Goal: Task Accomplishment & Management: Use online tool/utility

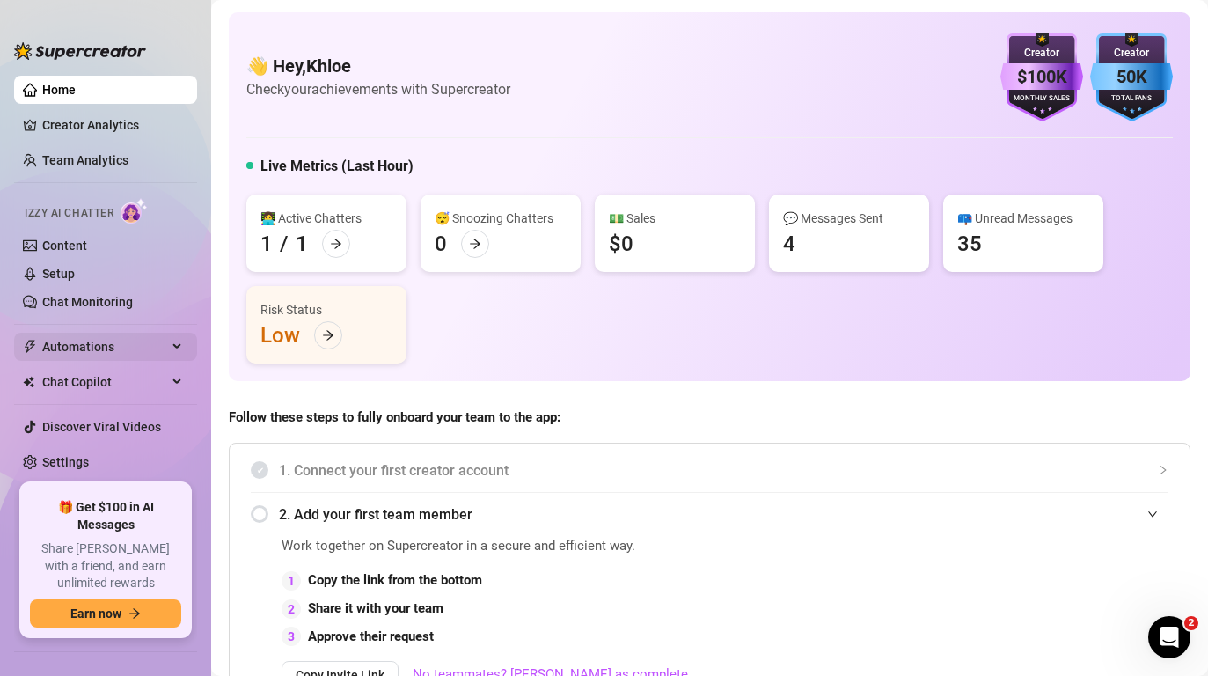
click at [105, 349] on span "Automations" at bounding box center [104, 346] width 125 height 28
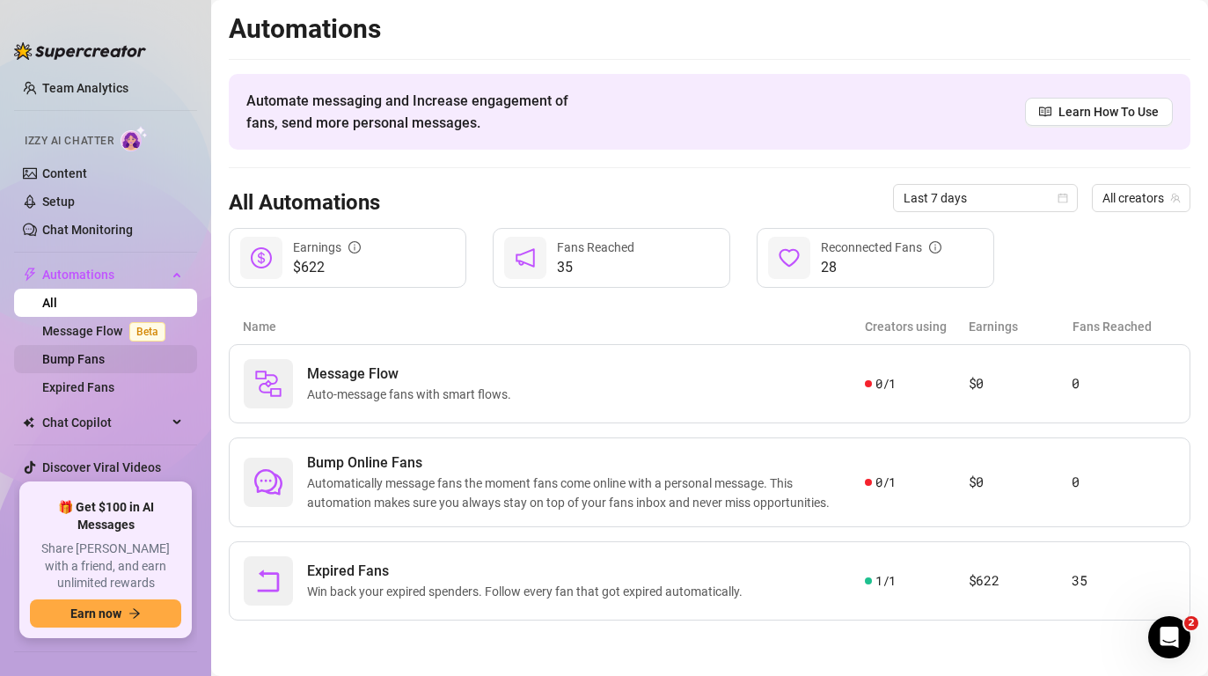
scroll to position [73, 0]
click at [90, 430] on span "Chat Copilot" at bounding box center [104, 421] width 125 height 28
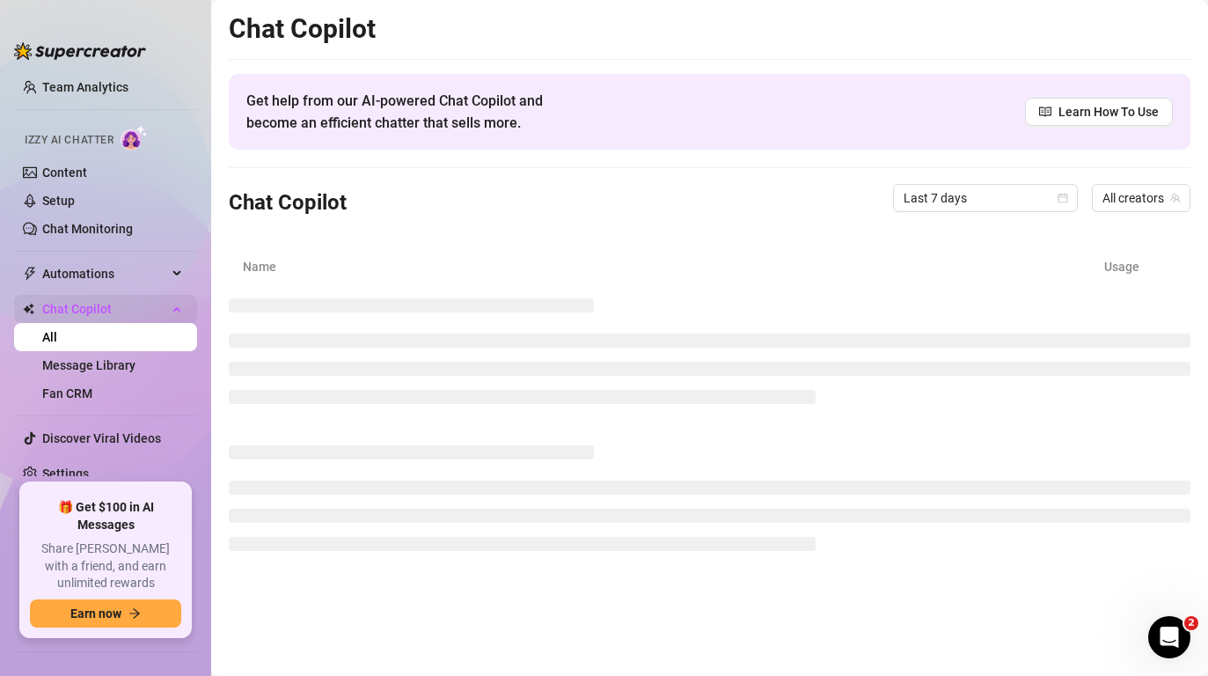
scroll to position [75, 0]
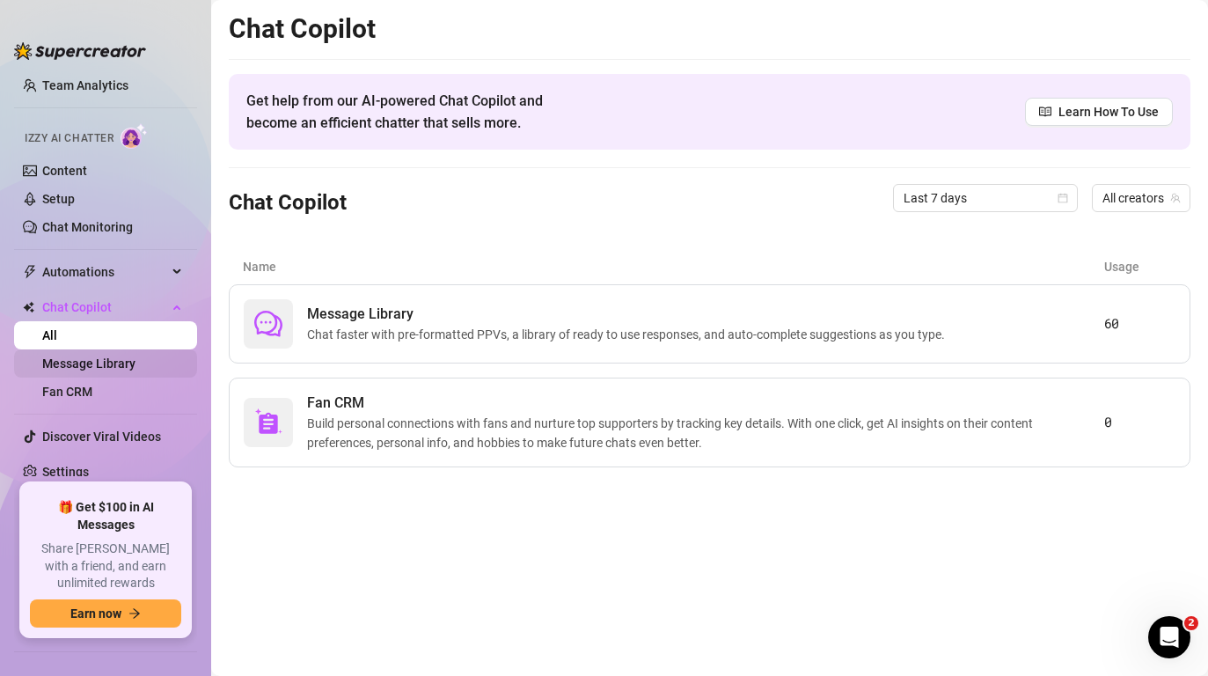
click at [109, 364] on link "Message Library" at bounding box center [88, 363] width 93 height 14
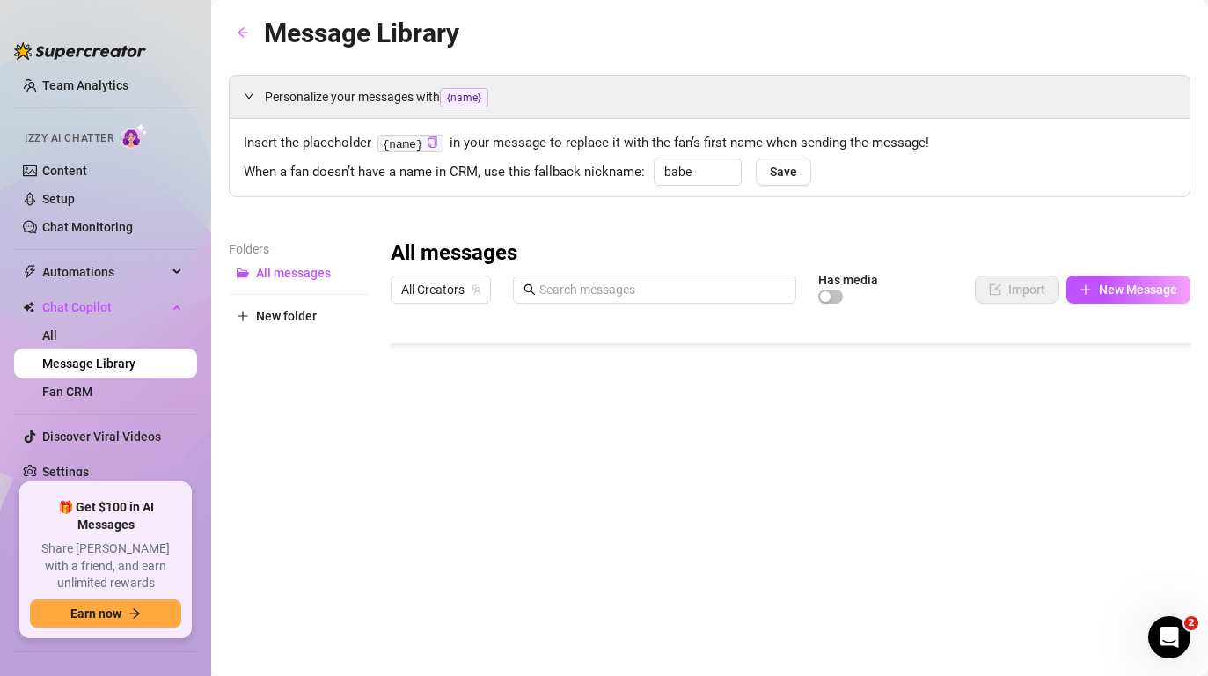
scroll to position [141, 0]
click at [587, 602] on div at bounding box center [791, 507] width 800 height 392
click at [591, 611] on div at bounding box center [791, 507] width 800 height 392
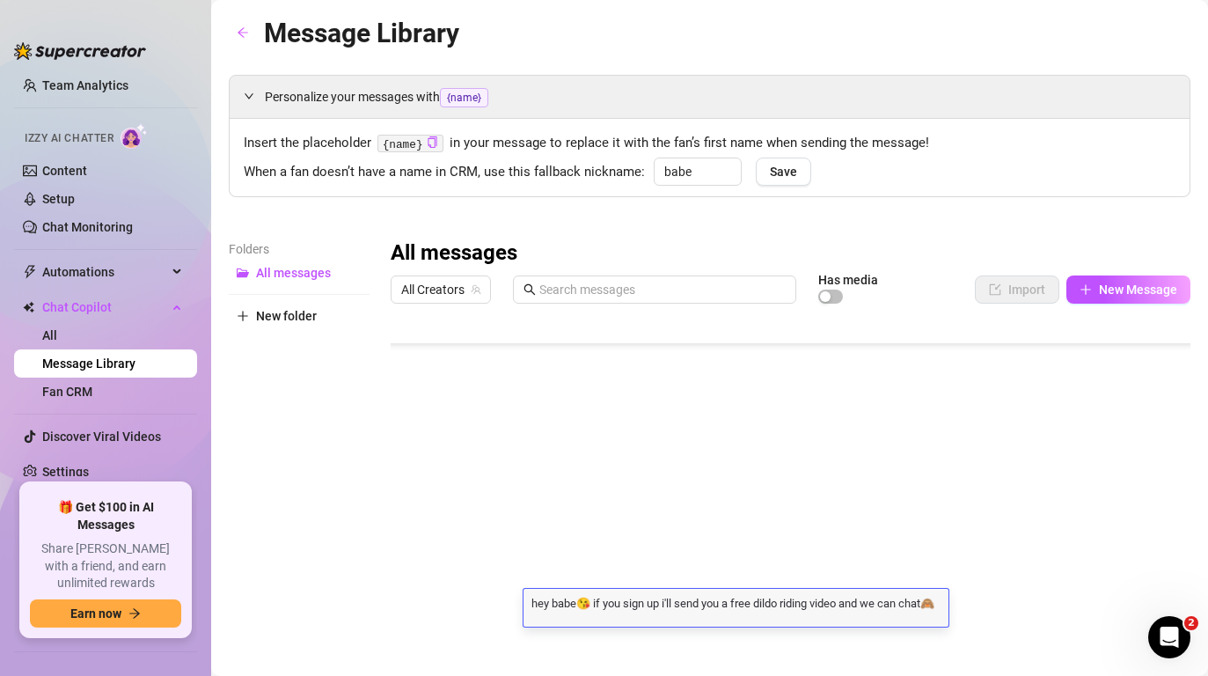
scroll to position [0, 0]
click at [746, 602] on textarea "hey babe😘 if you sign up i'll send you a free dildo riding video and we can cha…" at bounding box center [735, 602] width 425 height 16
drag, startPoint x: 781, startPoint y: 605, endPoint x: 751, endPoint y: 605, distance: 29.9
click at [751, 605] on textarea "hey babe😘 if you sign up i'll send you a free dildo riding video and we can cha…" at bounding box center [735, 602] width 425 height 16
click at [837, 602] on textarea "hey babe😘 if you sign up i'll send you a free pussy play riding video and we ca…" at bounding box center [735, 609] width 425 height 30
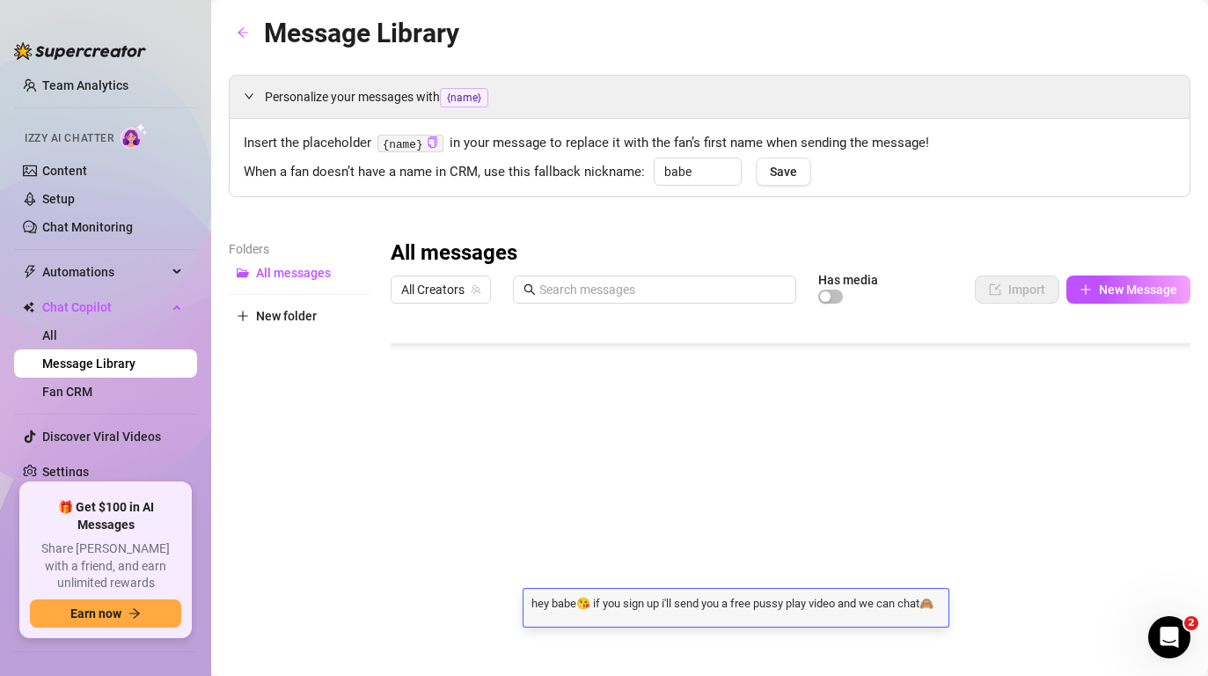
click at [840, 607] on textarea "hey babe😘 if you sign up i'll send you a free pussy play video and we can chat🙈…" at bounding box center [735, 602] width 425 height 16
type textarea "hey babe😘 if you sign up i'll send you a free pussy play video with my face ina…"
click at [617, 617] on textarea "hey babe😘 if you sign up i'll send you a free pussy play video with my face in🙈…" at bounding box center [735, 609] width 425 height 30
click at [623, 617] on textarea "hey babe😘 if you sign up i'll send you a free pussy play video with my face in🙈…" at bounding box center [735, 609] width 425 height 30
type textarea "hey babe😘 if you sign up i'll send you a free pussy play video with my face in🙈…"
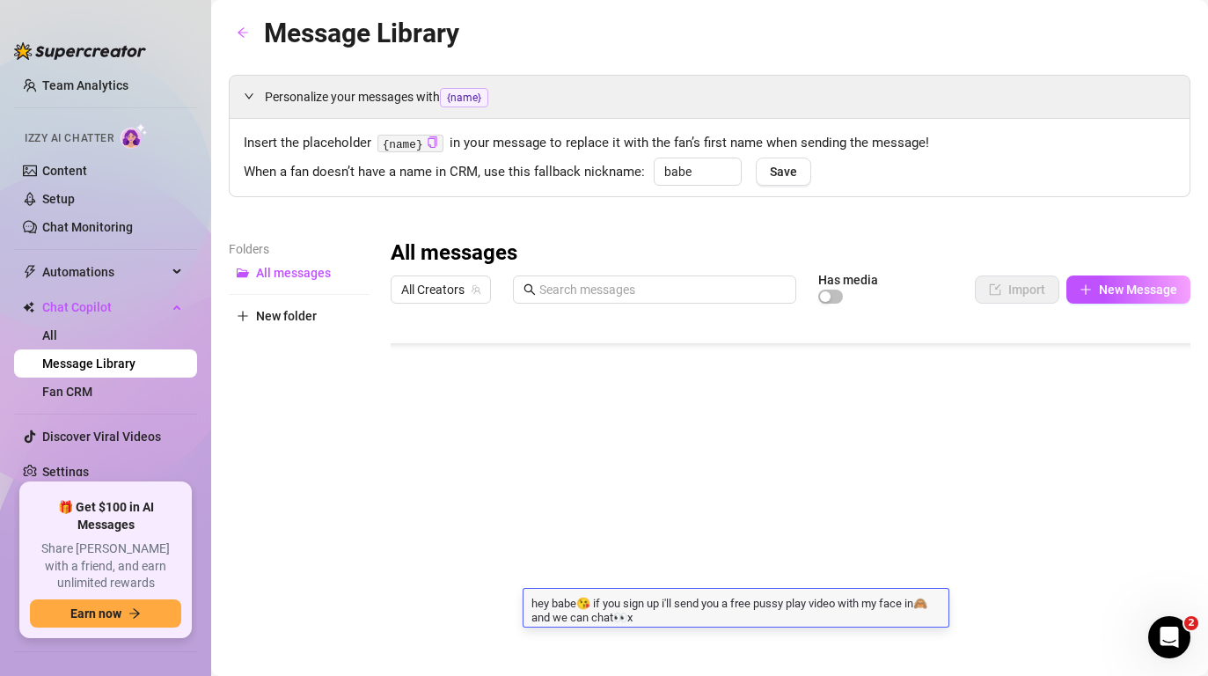
click at [685, 615] on textarea "hey babe😘 if you sign up i'll send you a free pussy play video with my face in🙈…" at bounding box center [735, 609] width 425 height 30
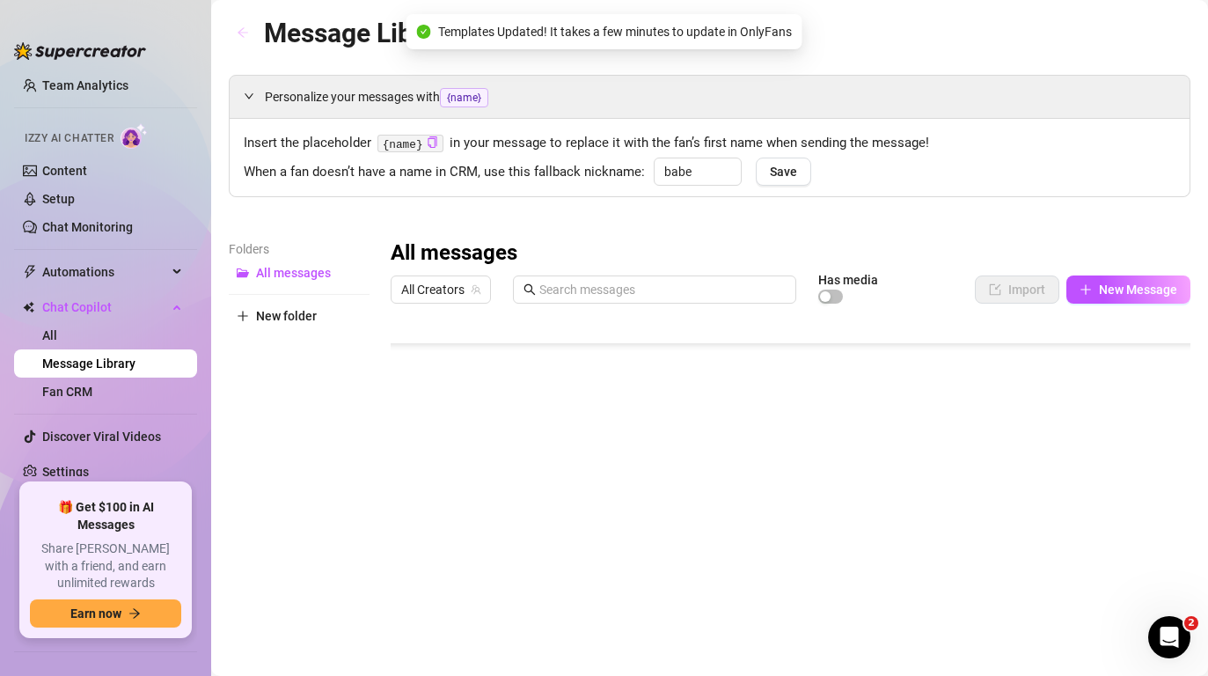
click at [245, 28] on icon "arrow-left" at bounding box center [243, 32] width 12 height 12
